Goal: Find specific page/section: Find specific page/section

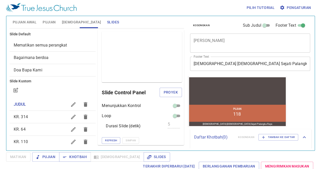
scroll to position [0, 0]
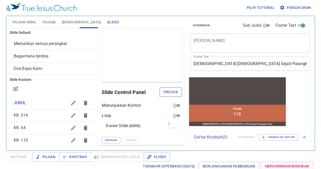
click at [172, 90] on span "Proyek" at bounding box center [171, 92] width 14 height 6
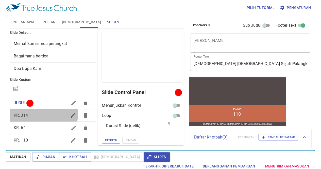
click at [37, 114] on span "KR. 314" at bounding box center [41, 115] width 54 height 6
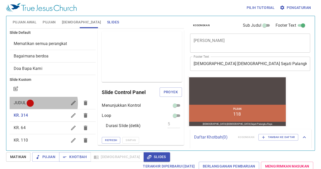
click at [39, 103] on span "JUDUL" at bounding box center [41, 103] width 54 height 6
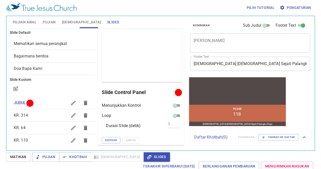
click at [30, 113] on span "KR. 314" at bounding box center [41, 115] width 54 height 6
click at [171, 89] on span "Proyek" at bounding box center [171, 92] width 14 height 6
click at [32, 123] on div "KR. 64" at bounding box center [53, 128] width 86 height 12
click at [164, 90] on span "Proyek" at bounding box center [171, 92] width 14 height 6
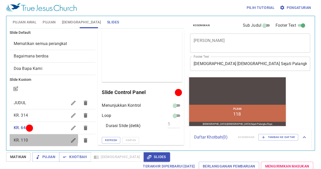
click at [35, 138] on span "KR. 110" at bounding box center [41, 140] width 54 height 6
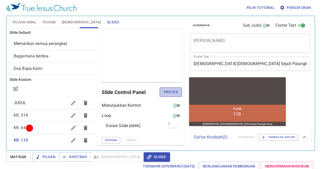
click at [164, 93] on span "Proyek" at bounding box center [171, 92] width 14 height 6
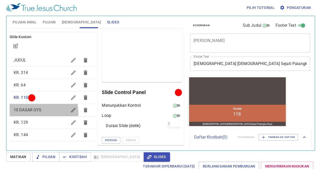
click at [32, 113] on div "10 DASAR GYS" at bounding box center [53, 110] width 86 height 12
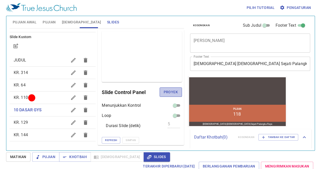
click at [167, 92] on span "Proyek" at bounding box center [171, 92] width 14 height 6
